Goal: Task Accomplishment & Management: Manage account settings

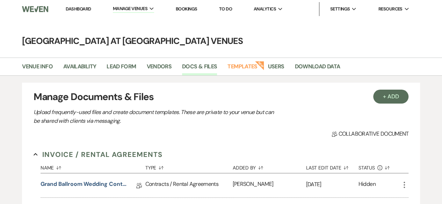
click at [80, 7] on link "Dashboard" at bounding box center [78, 9] width 25 height 6
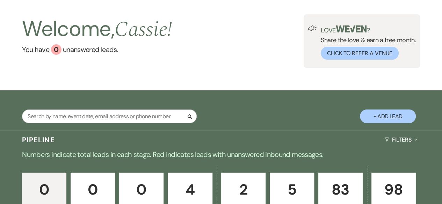
scroll to position [105, 0]
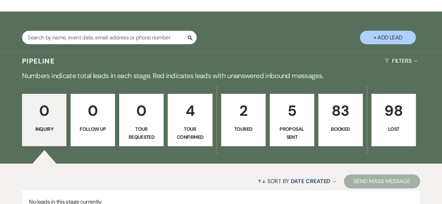
click at [355, 120] on p "83" at bounding box center [340, 110] width 35 height 23
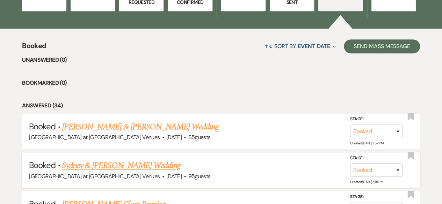
scroll to position [244, 0]
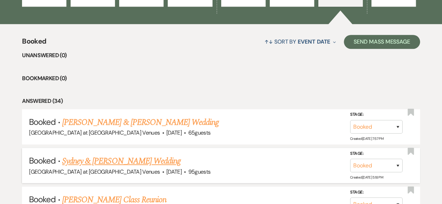
click at [116, 159] on link "Sydney & [PERSON_NAME] Wedding" at bounding box center [121, 161] width 118 height 13
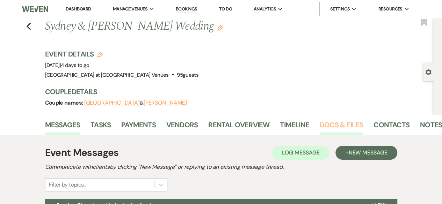
click at [346, 123] on link "Docs & Files" at bounding box center [341, 126] width 43 height 15
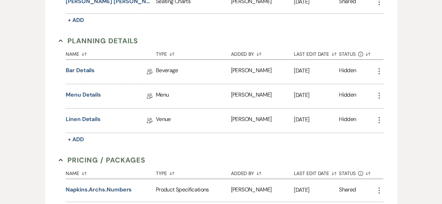
scroll to position [384, 0]
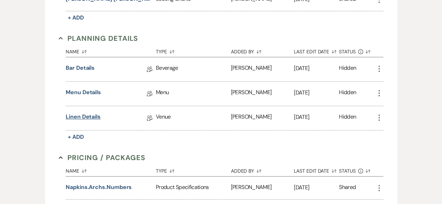
click at [87, 115] on link "Linen Details" at bounding box center [83, 118] width 35 height 11
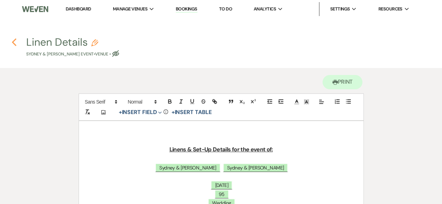
click at [14, 41] on use "button" at bounding box center [14, 42] width 5 height 8
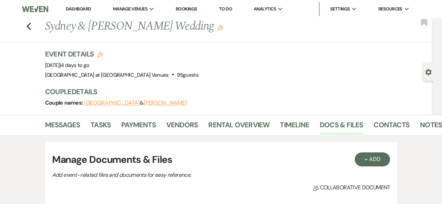
click at [102, 52] on icon "Edit" at bounding box center [100, 55] width 6 height 6
select select "783"
select select "false"
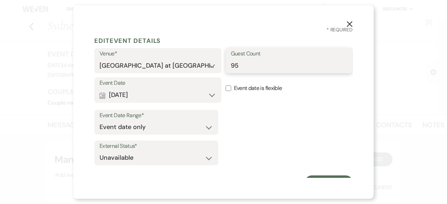
click at [242, 64] on input "95" at bounding box center [289, 66] width 117 height 14
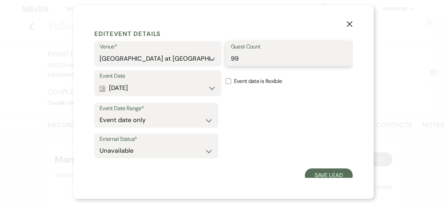
scroll to position [11, 0]
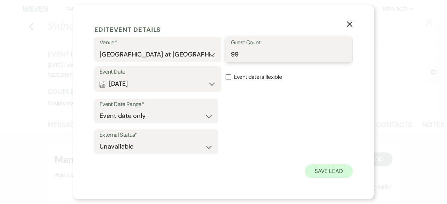
type input "99"
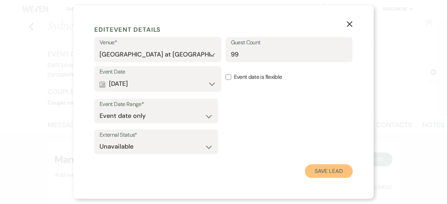
click at [332, 170] on button "Save Lead" at bounding box center [329, 171] width 48 height 14
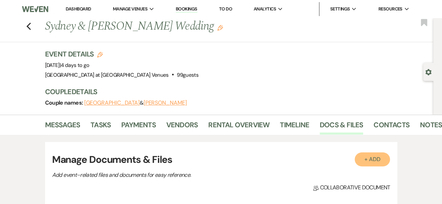
click at [369, 160] on button "+ Add" at bounding box center [372, 160] width 36 height 14
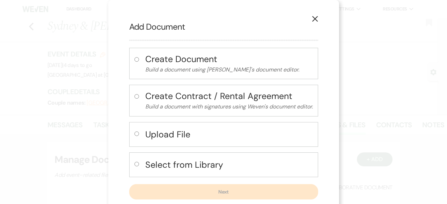
click at [134, 162] on input "radio" at bounding box center [136, 164] width 5 height 5
radio input "true"
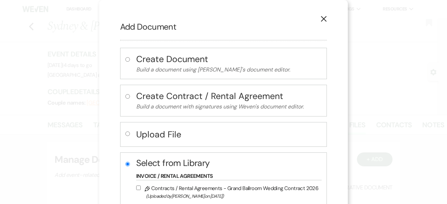
scroll to position [140, 0]
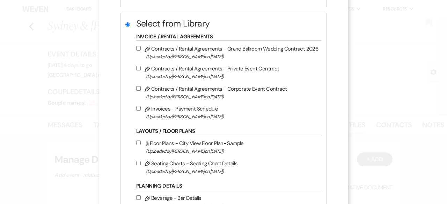
click at [136, 162] on input "Pencil Seating Charts - Seating Chart Details (Uploaded by [PERSON_NAME] on [DA…" at bounding box center [138, 163] width 5 height 5
checkbox input "true"
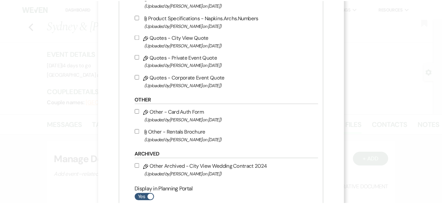
scroll to position [559, 0]
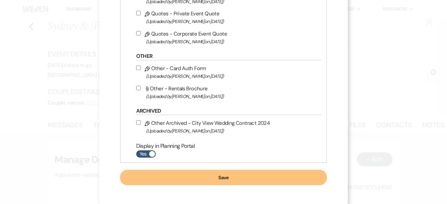
click at [149, 152] on span at bounding box center [152, 154] width 6 height 6
click at [149, 152] on input "Yes" at bounding box center [146, 153] width 20 height 7
checkbox input "false"
click at [226, 178] on button "Save" at bounding box center [223, 177] width 207 height 15
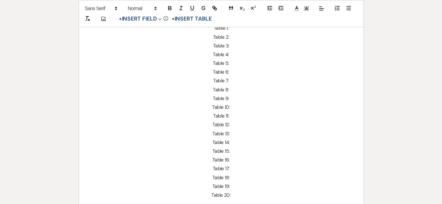
scroll to position [279, 0]
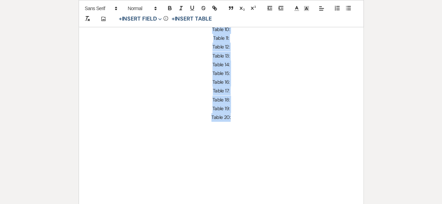
drag, startPoint x: 238, startPoint y: 115, endPoint x: 211, endPoint y: 30, distance: 88.8
click at [211, 30] on div "Seating Plan Details: ﻿ Sydney & [PERSON_NAME] ﻿ ﻿ [DATE] ﻿ ﻿ 99 ﻿ ﻿ Wedding ﻿ …" at bounding box center [221, 25] width 284 height 366
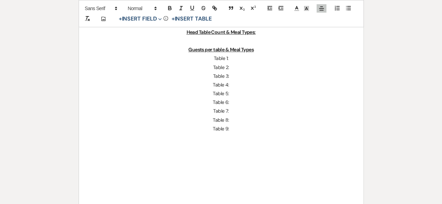
scroll to position [86, 0]
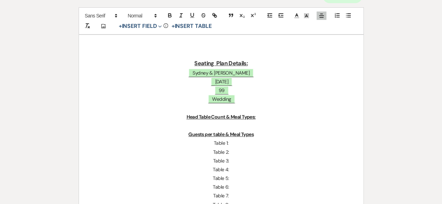
click at [237, 189] on p "Table 6:" at bounding box center [221, 187] width 251 height 9
click at [219, 126] on p at bounding box center [221, 126] width 251 height 9
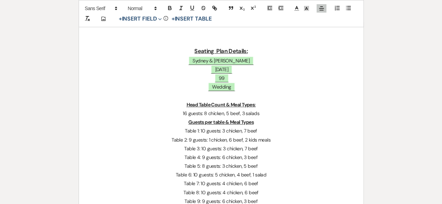
scroll to position [107, 0]
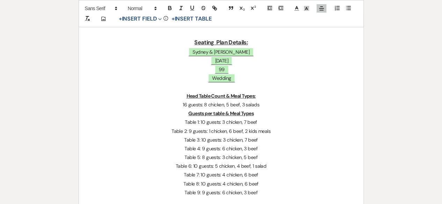
click at [262, 174] on p "Table 7: 10 guests: 4 chicken, 6 beef" at bounding box center [221, 175] width 251 height 9
click at [235, 166] on p "Table 6: 10 guests: 5 chicken, 4 beef, 1 salad" at bounding box center [221, 166] width 251 height 9
click at [227, 131] on p "Table 2: 9 guests: 1 chicken, 6 beef, 2 kids meals" at bounding box center [221, 131] width 251 height 9
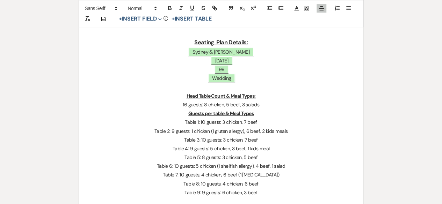
click at [259, 133] on p "Table 2: 9 guests: 1 chicken (1 gluten allergy), 6 beef, 2 kids meals" at bounding box center [221, 131] width 251 height 9
click at [257, 106] on p "16 guests: 8 chicken, 5 beef, 3 salads" at bounding box center [221, 105] width 251 height 9
click at [291, 104] on p "16 guests: 8 chicken, 5 beef (1 dairy allergy), 3 salads (1 banana allergy)" at bounding box center [221, 105] width 251 height 9
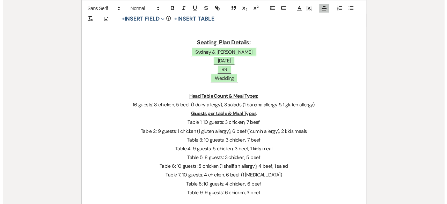
scroll to position [142, 0]
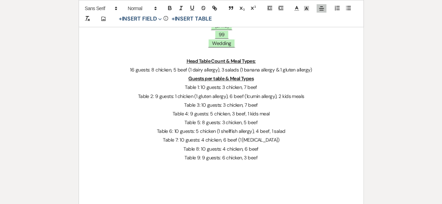
click at [274, 166] on p at bounding box center [221, 166] width 251 height 9
click at [220, 35] on span "99" at bounding box center [221, 34] width 14 height 9
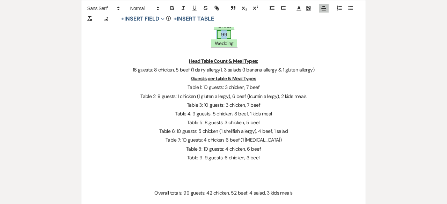
select select "smartCustomField"
select select "owner"
select select "{{guestCount}}"
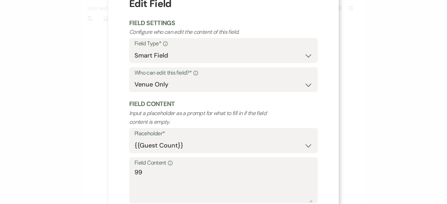
scroll to position [35, 0]
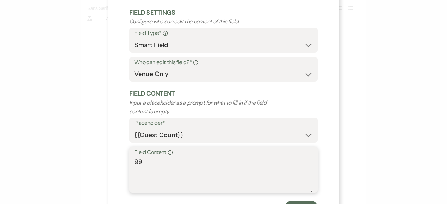
click at [147, 160] on textarea "99" at bounding box center [223, 174] width 178 height 35
type textarea "9"
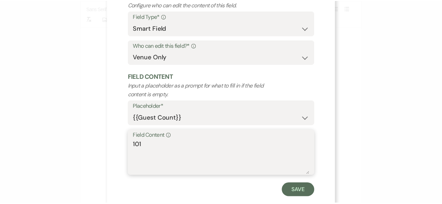
scroll to position [66, 0]
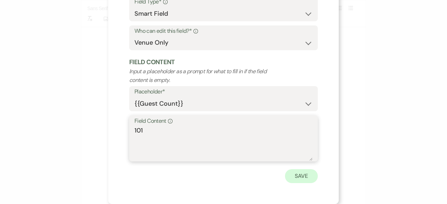
type textarea "101"
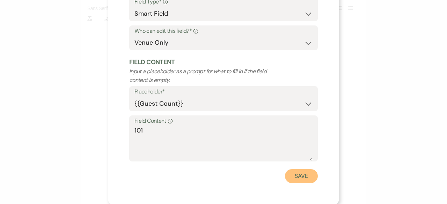
click at [304, 178] on button "Save" at bounding box center [301, 176] width 33 height 14
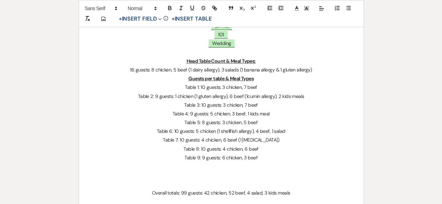
click at [186, 191] on p "Overall totals: 99 guests: 42 chicken, 52 beef, 4 salad, 3 kids meals" at bounding box center [221, 193] width 251 height 9
click at [322, 170] on div "Seating Plan Details: ﻿ Sydney & [PERSON_NAME] ﻿ ﻿ [DATE] ﻿ 101 ﻿ Wedding ﻿ Hea…" at bounding box center [221, 131] width 284 height 305
click at [247, 95] on p "Table 2: 9 guests: 1 chicken (1 gluten allergy), 6 beef (1cumin allergy), 2 kid…" at bounding box center [221, 96] width 251 height 9
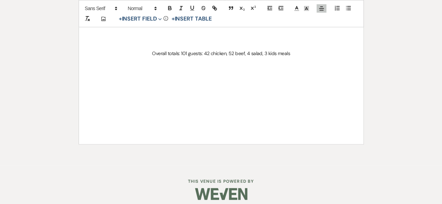
scroll to position [212, 0]
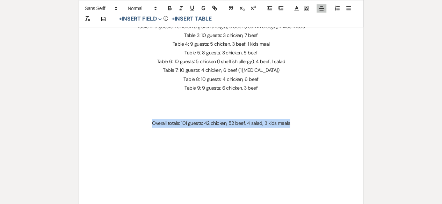
drag, startPoint x: 152, startPoint y: 120, endPoint x: 309, endPoint y: 124, distance: 157.2
click at [309, 124] on p "Overall totals: 101 guests: 42 chicken, 52 beef, 4 salad, 3 kids meals" at bounding box center [221, 123] width 251 height 9
click at [171, 7] on icon "button" at bounding box center [170, 8] width 6 height 6
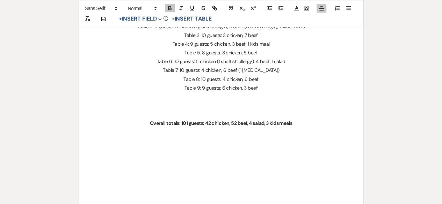
click at [348, 111] on div "Seating Plan Details: ﻿ Sydney & [PERSON_NAME] ﻿ ﻿ [DATE] ﻿ 101 ﻿ Wedding ﻿ Hea…" at bounding box center [221, 61] width 284 height 305
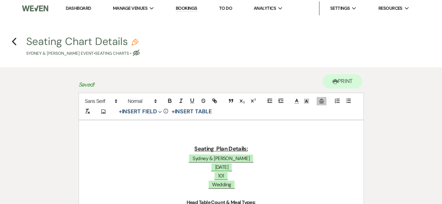
scroll to position [0, 0]
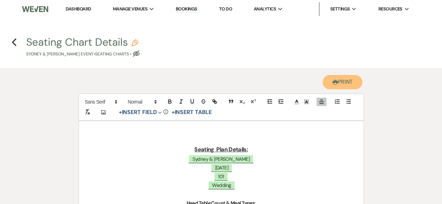
click at [337, 83] on button "Printer Print" at bounding box center [342, 82] width 40 height 14
click at [13, 44] on icon "Previous" at bounding box center [14, 42] width 5 height 8
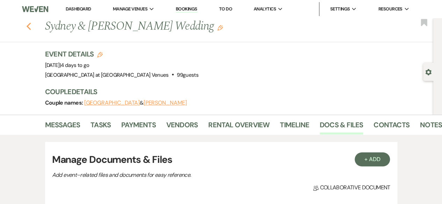
click at [31, 27] on icon "Previous" at bounding box center [28, 26] width 5 height 8
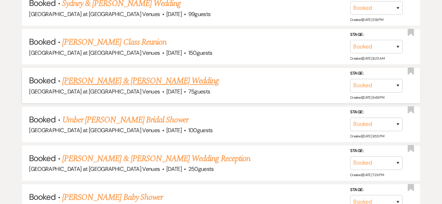
scroll to position [419, 0]
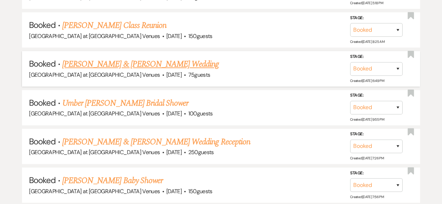
click at [124, 64] on link "[PERSON_NAME] & [PERSON_NAME] Wedding" at bounding box center [140, 64] width 156 height 13
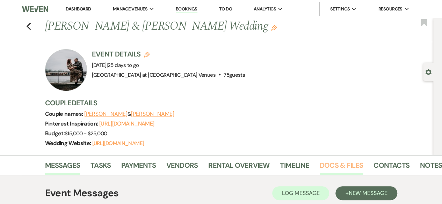
click at [340, 165] on link "Docs & Files" at bounding box center [341, 167] width 43 height 15
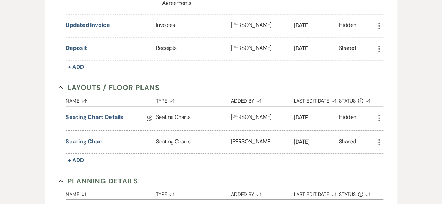
scroll to position [349, 0]
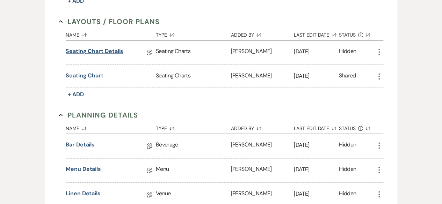
click at [99, 50] on link "Seating Chart Details" at bounding box center [95, 52] width 58 height 11
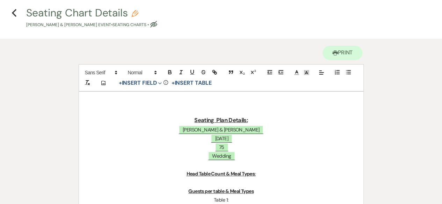
scroll to position [70, 0]
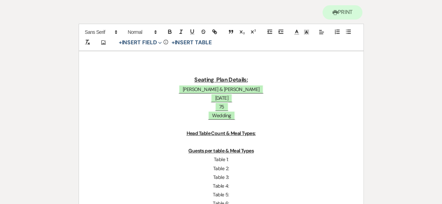
click at [236, 157] on p "Table 1:" at bounding box center [221, 159] width 251 height 9
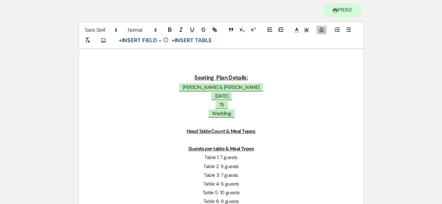
scroll to position [81, 0]
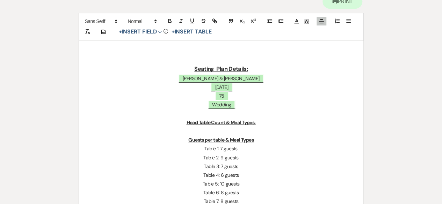
click at [288, 134] on p at bounding box center [221, 131] width 251 height 9
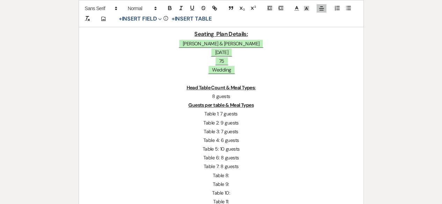
scroll to position [0, 0]
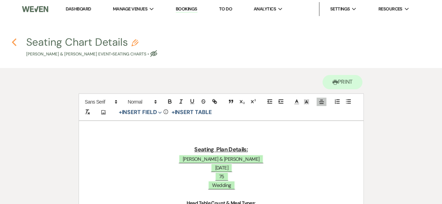
click at [15, 43] on icon "Previous" at bounding box center [14, 42] width 5 height 8
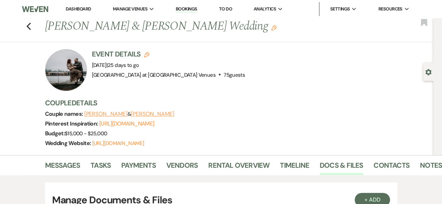
click at [149, 54] on use "button" at bounding box center [147, 55] width 6 height 6
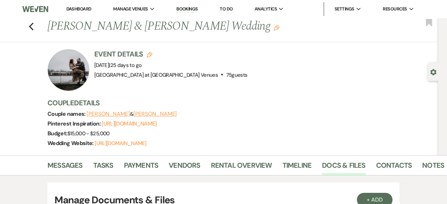
select select "783"
select select "false"
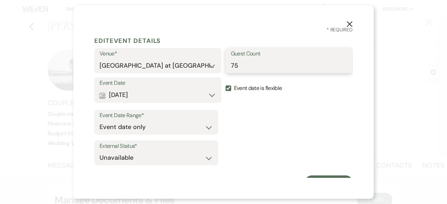
drag, startPoint x: 244, startPoint y: 66, endPoint x: 210, endPoint y: 64, distance: 35.0
click at [210, 64] on div "Venue* [GEOGRAPHIC_DATA] at [GEOGRAPHIC_DATA] Venues [GEOGRAPHIC_DATA] at [GEOG…" at bounding box center [223, 62] width 258 height 29
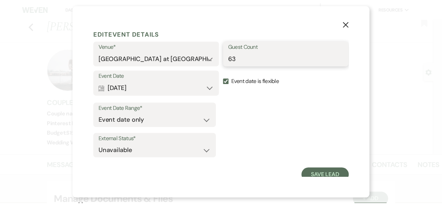
scroll to position [11, 0]
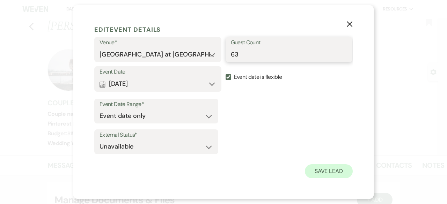
type input "63"
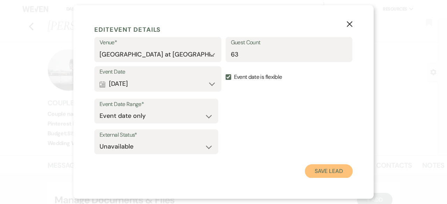
click at [324, 174] on button "Save Lead" at bounding box center [329, 171] width 48 height 14
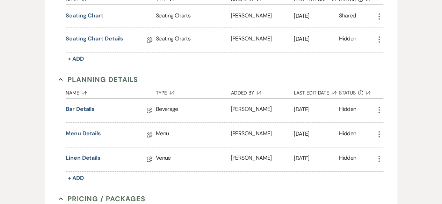
scroll to position [419, 0]
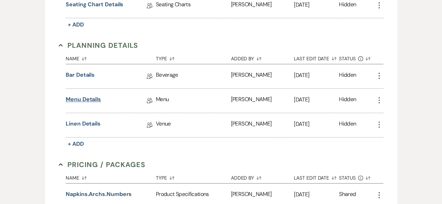
click at [81, 96] on link "Menu Details" at bounding box center [83, 100] width 35 height 11
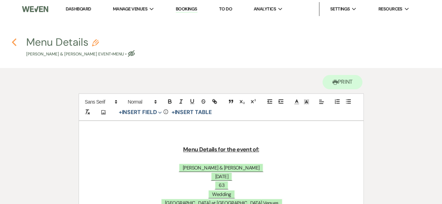
click at [15, 42] on icon "Previous" at bounding box center [14, 42] width 5 height 8
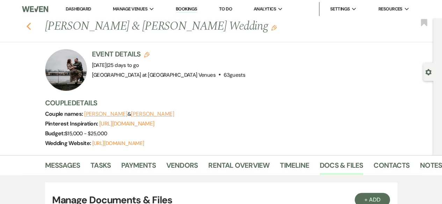
click at [30, 24] on icon "Previous" at bounding box center [28, 26] width 5 height 8
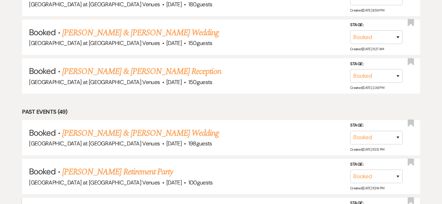
scroll to position [1467, 0]
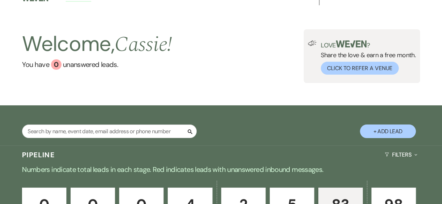
scroll to position [0, 0]
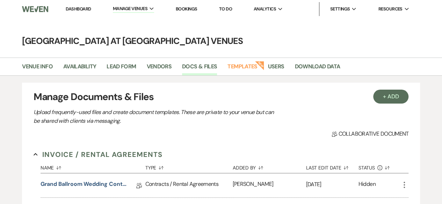
click at [78, 7] on link "Dashboard" at bounding box center [78, 9] width 25 height 6
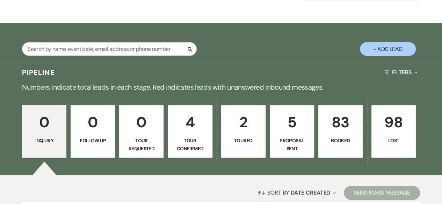
scroll to position [140, 0]
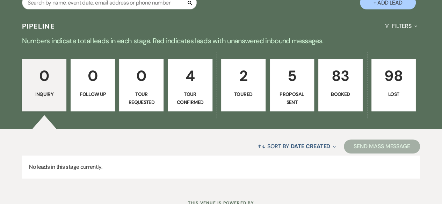
click at [341, 80] on p "83" at bounding box center [340, 75] width 35 height 23
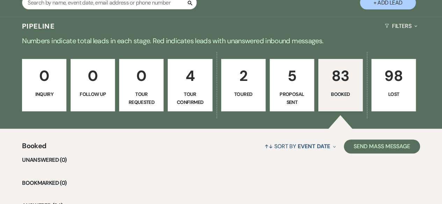
scroll to position [279, 0]
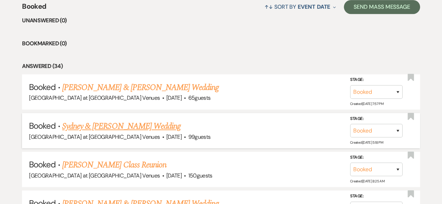
click at [108, 123] on link "Sydney & [PERSON_NAME] Wedding" at bounding box center [121, 126] width 118 height 13
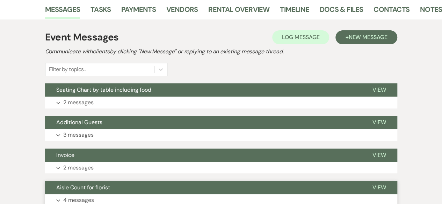
scroll to position [105, 0]
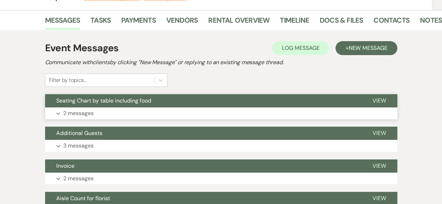
click at [88, 112] on p "2 messages" at bounding box center [78, 113] width 30 height 9
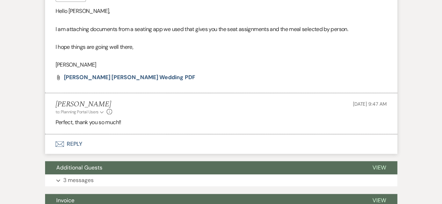
scroll to position [244, 0]
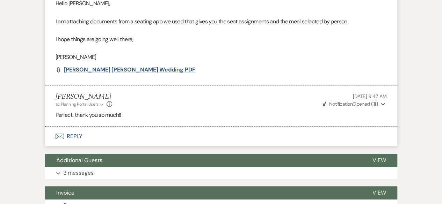
click at [95, 67] on span "[PERSON_NAME] [PERSON_NAME] Wedding PDF" at bounding box center [129, 69] width 131 height 7
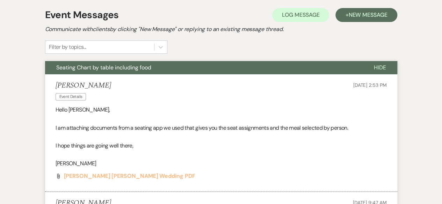
scroll to position [175, 0]
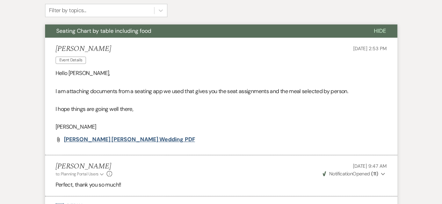
click at [88, 141] on span "[PERSON_NAME] [PERSON_NAME] Wedding PDF" at bounding box center [129, 139] width 131 height 7
